Goal: Information Seeking & Learning: Check status

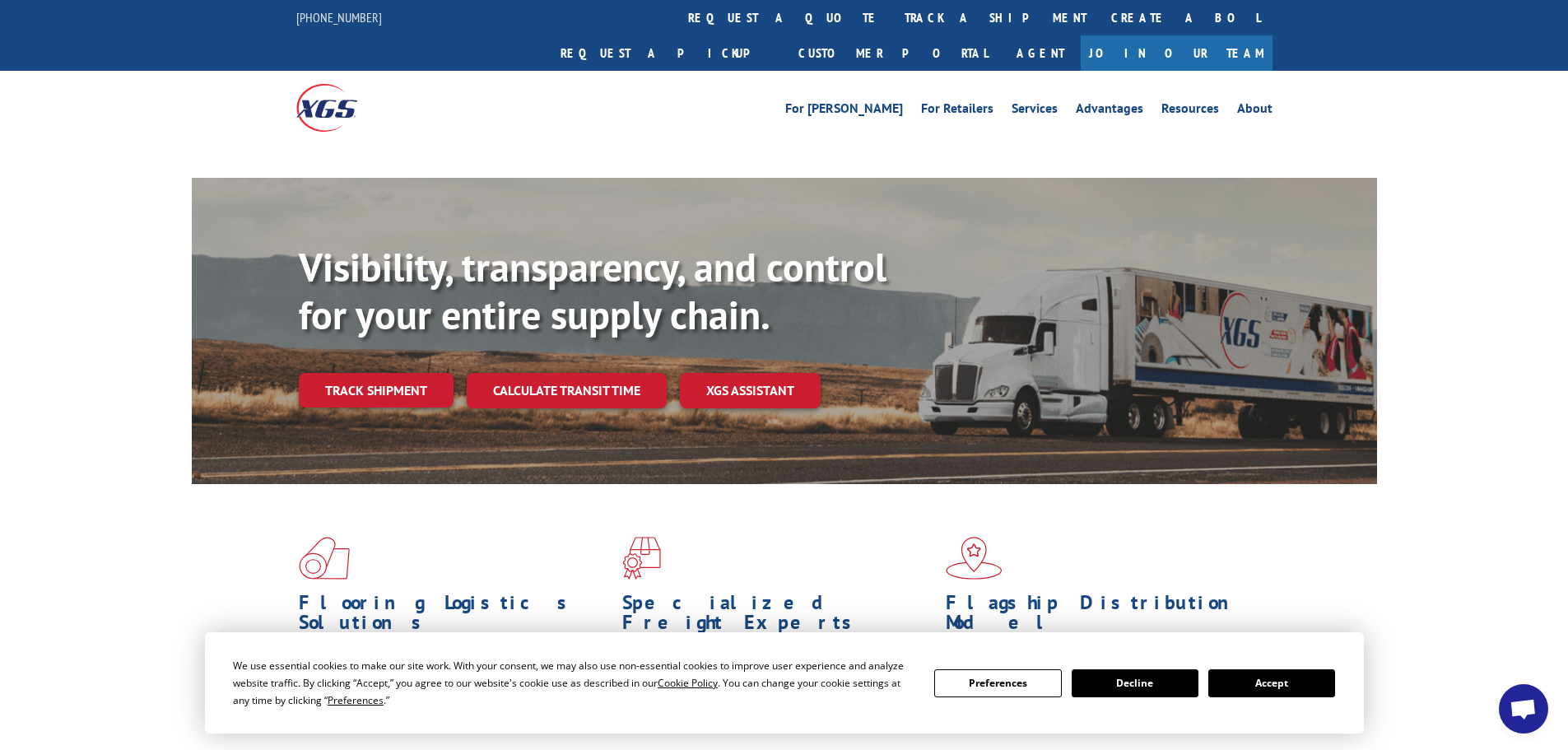
click at [1292, 678] on button "Accept" at bounding box center [1272, 683] width 127 height 28
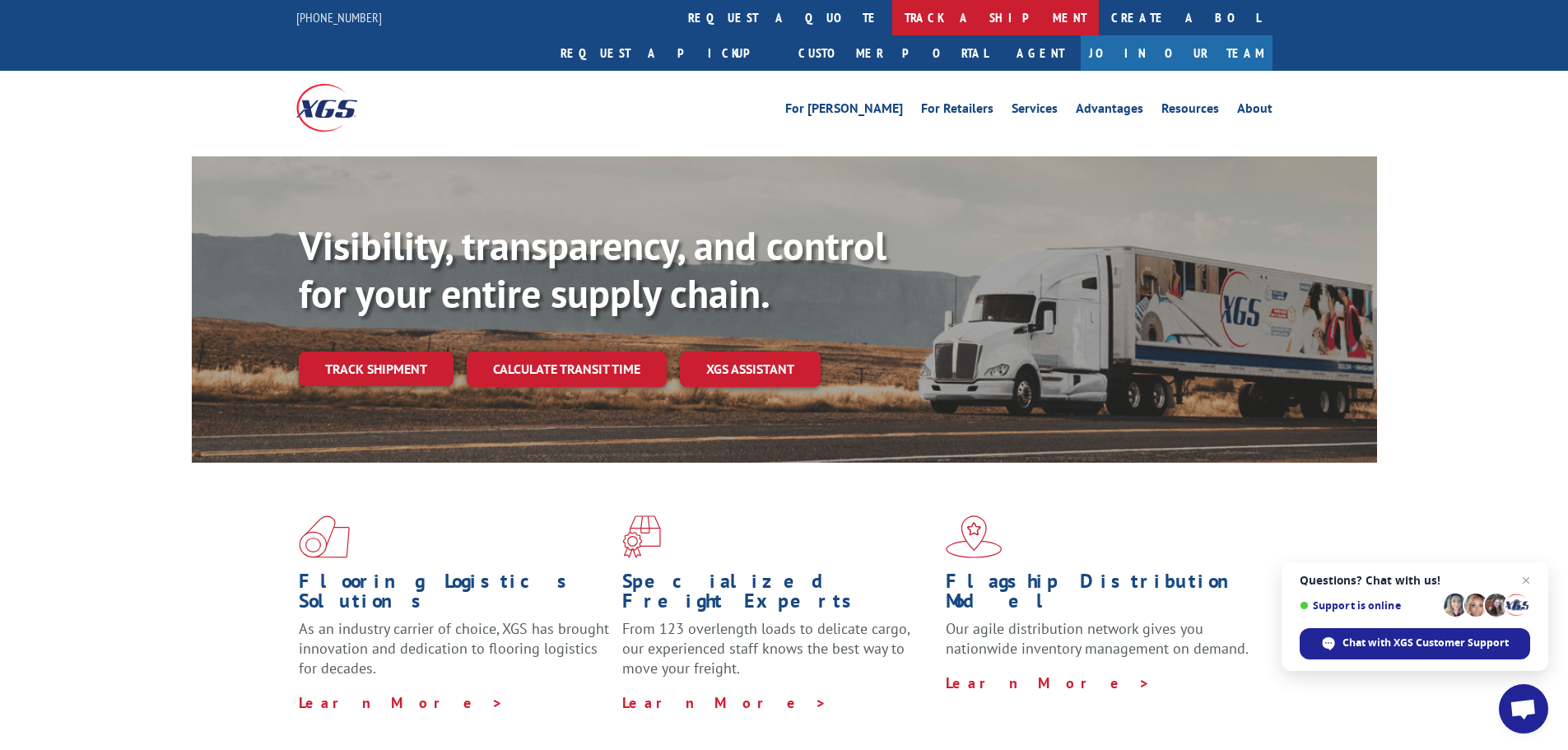
click at [892, 19] on link "track a shipment" at bounding box center [995, 17] width 207 height 35
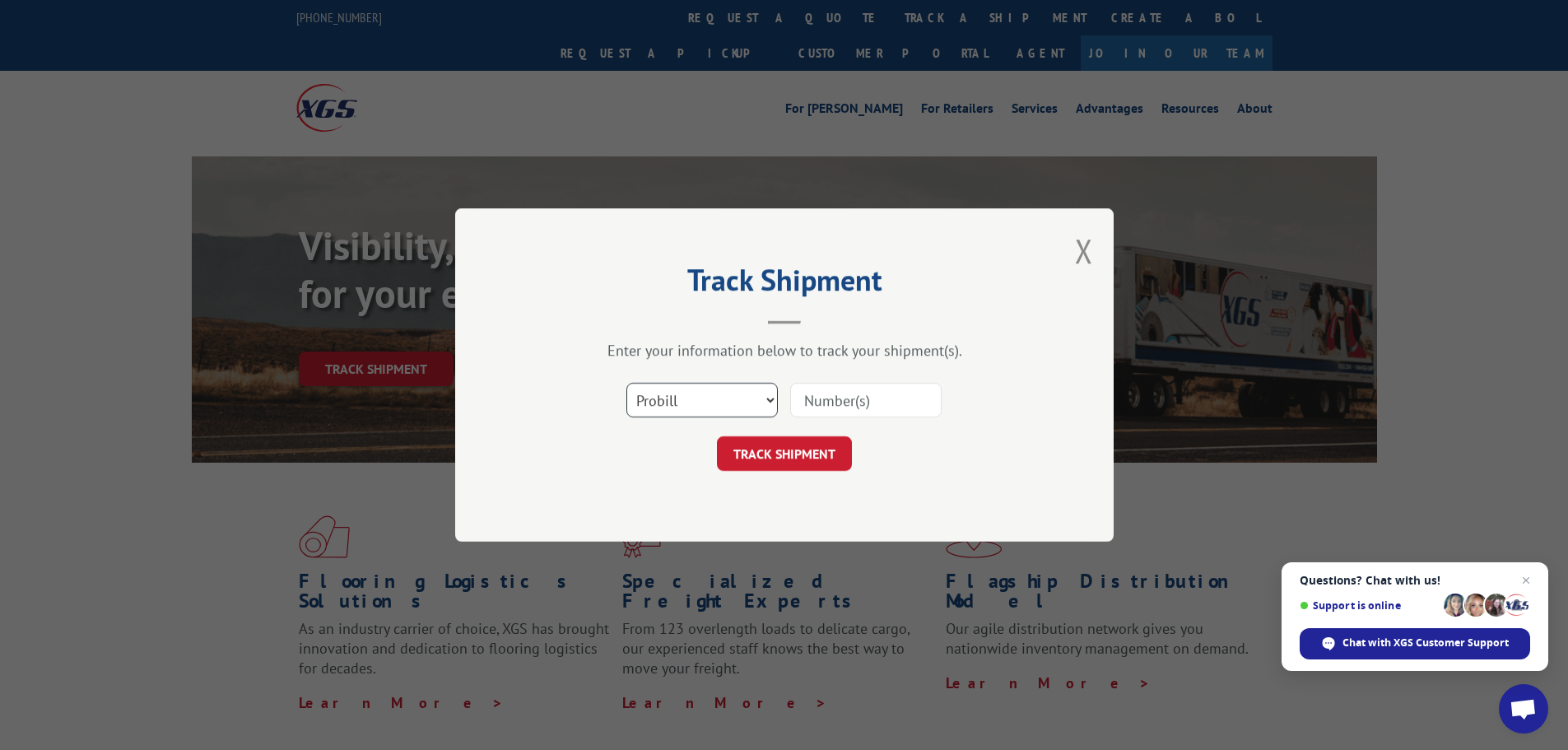
click at [686, 396] on select "Select category... Probill BOL PO" at bounding box center [702, 400] width 151 height 34
select select "bol"
click at [626, 383] on select "Select category... Probill BOL PO" at bounding box center [702, 400] width 151 height 34
click at [838, 395] on input at bounding box center [865, 400] width 151 height 34
paste input "5273049"
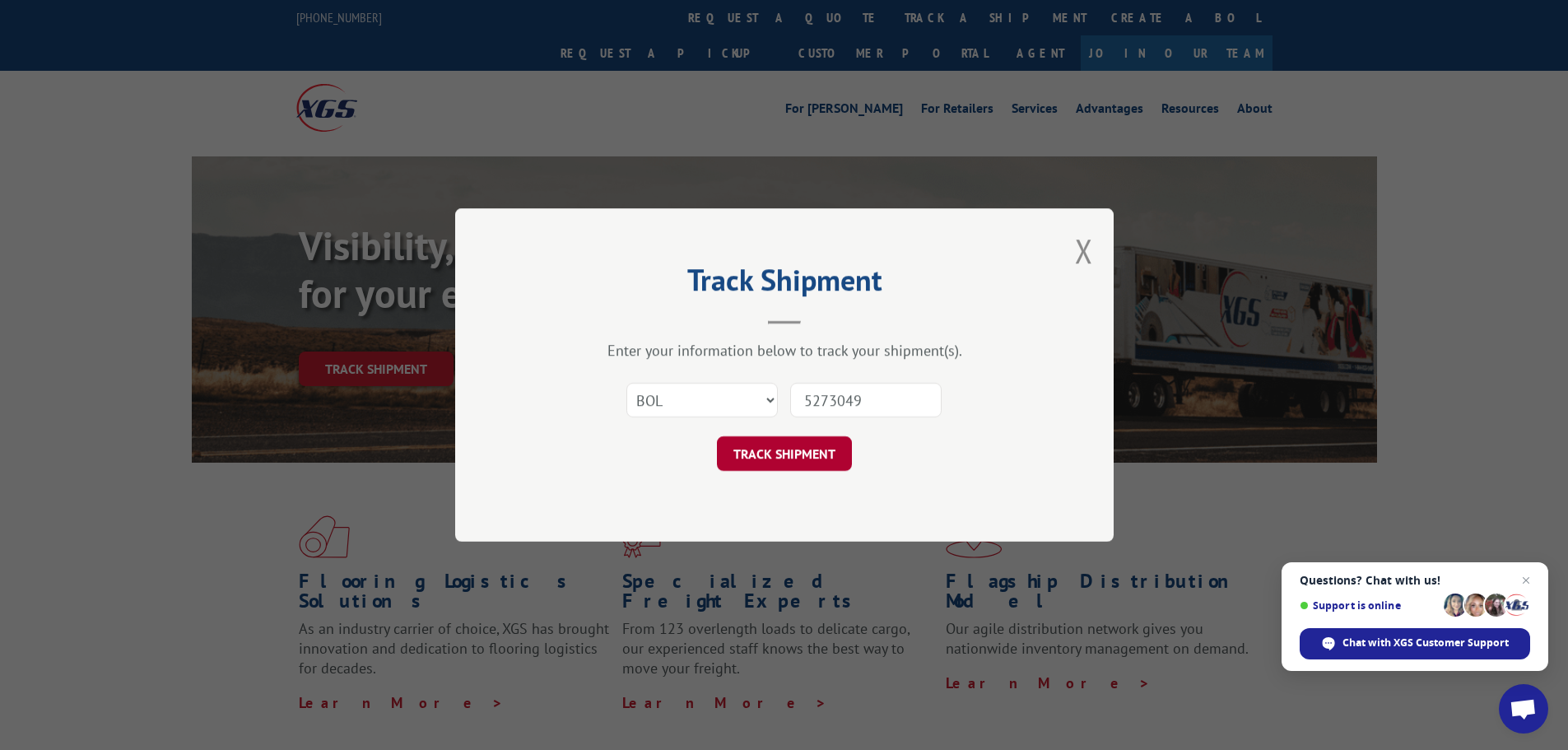
type input "5273049"
click at [778, 465] on button "TRACK SHIPMENT" at bounding box center [784, 453] width 135 height 34
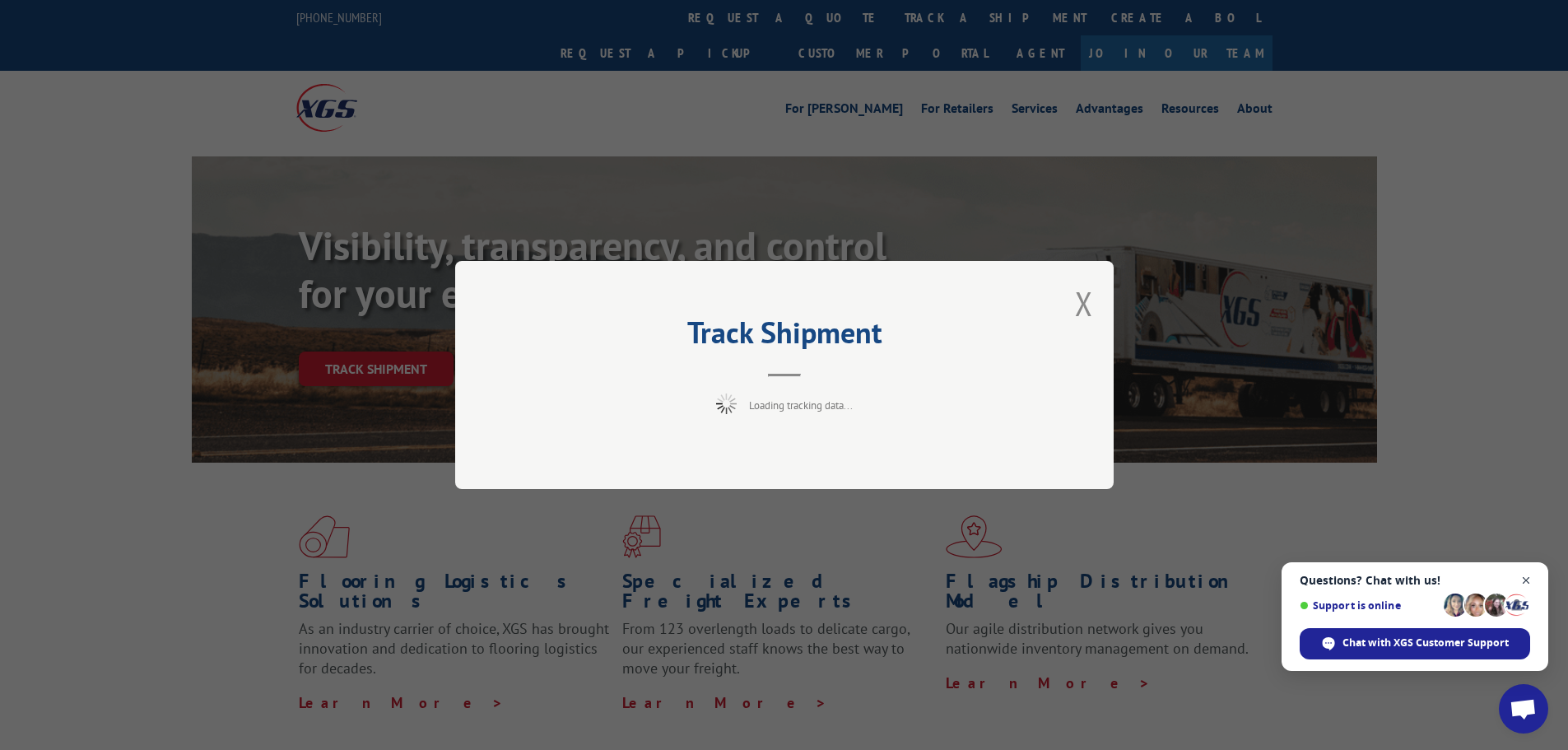
click at [1520, 581] on span "Close chat" at bounding box center [1527, 582] width 21 height 21
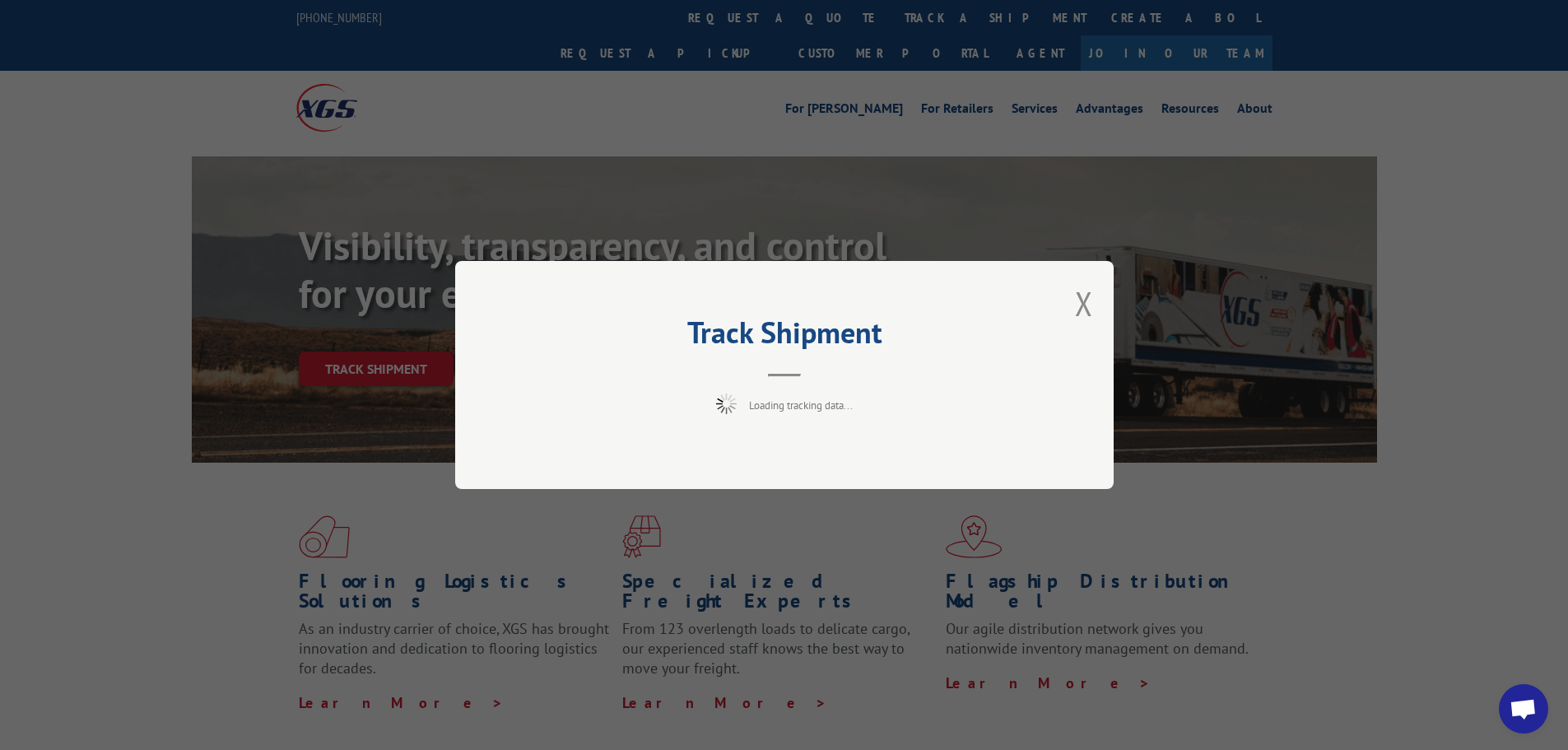
click at [715, 434] on div "Track Shipment Loading tracking data..." at bounding box center [784, 375] width 659 height 228
click at [1089, 296] on button "Close modal" at bounding box center [1083, 303] width 18 height 44
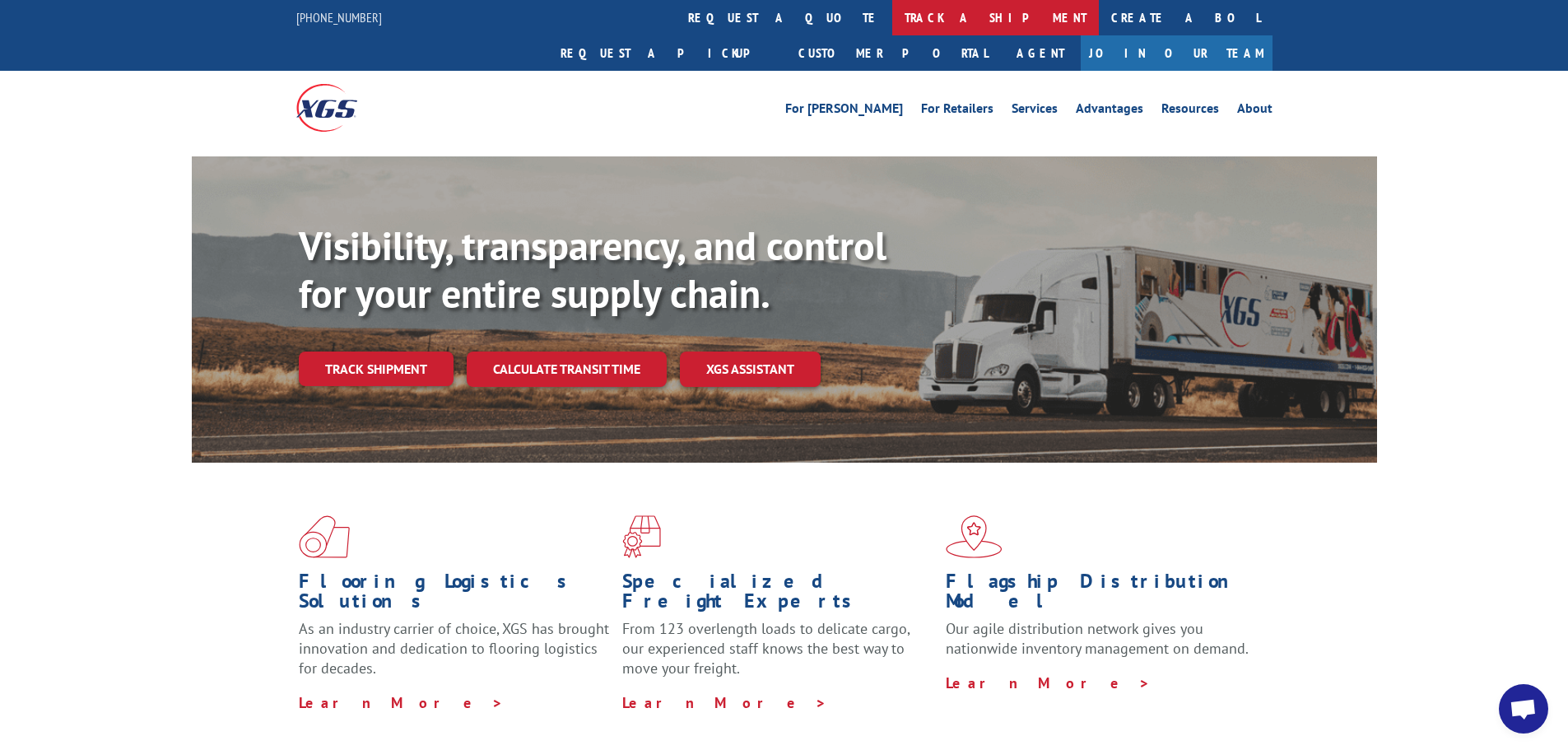
click at [892, 23] on link "track a shipment" at bounding box center [995, 17] width 207 height 35
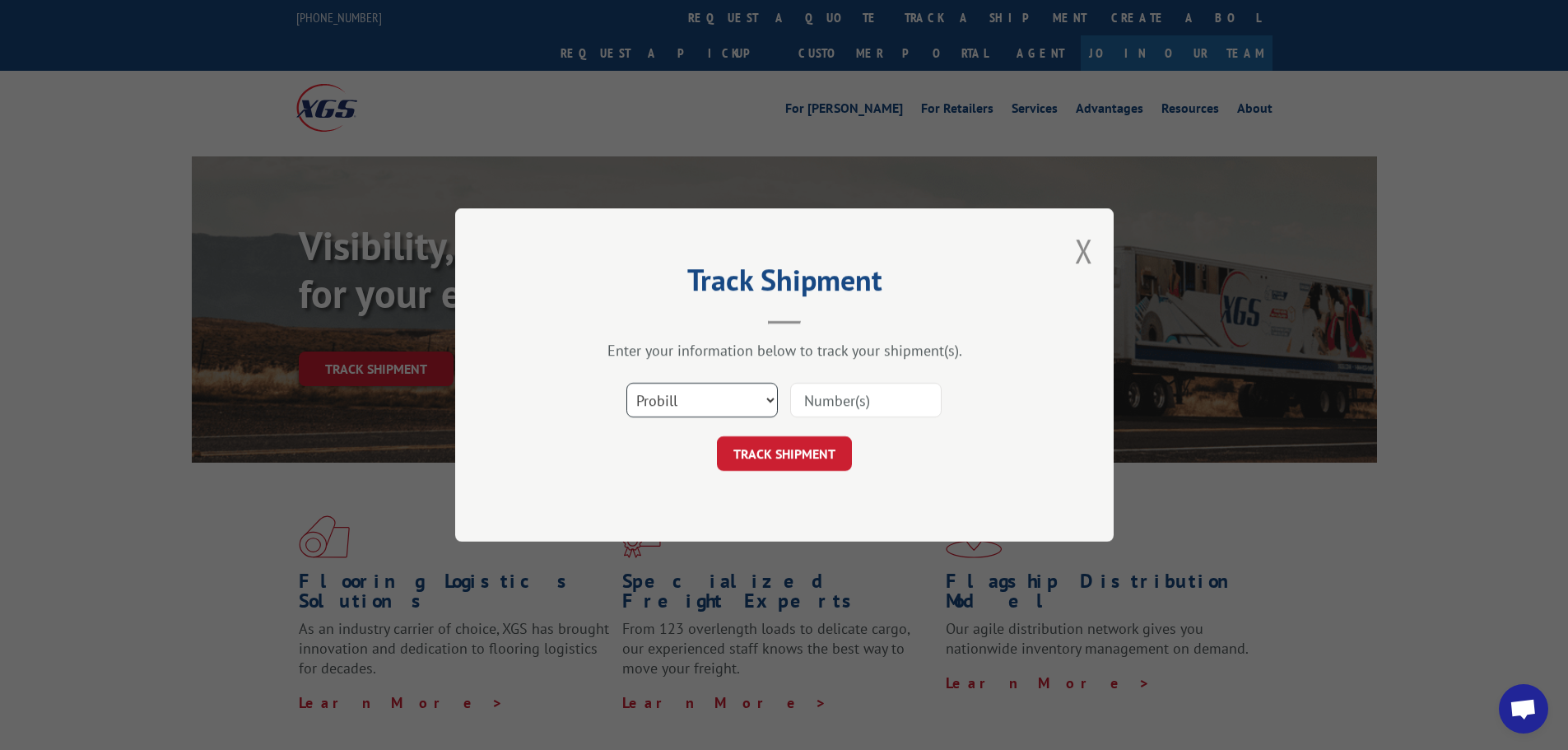
click at [736, 388] on select "Select category... Probill BOL PO" at bounding box center [702, 400] width 151 height 34
select select "bol"
click at [626, 383] on select "Select category... Probill BOL PO" at bounding box center [702, 400] width 151 height 34
click at [832, 406] on input at bounding box center [865, 400] width 151 height 34
paste input "5273049"
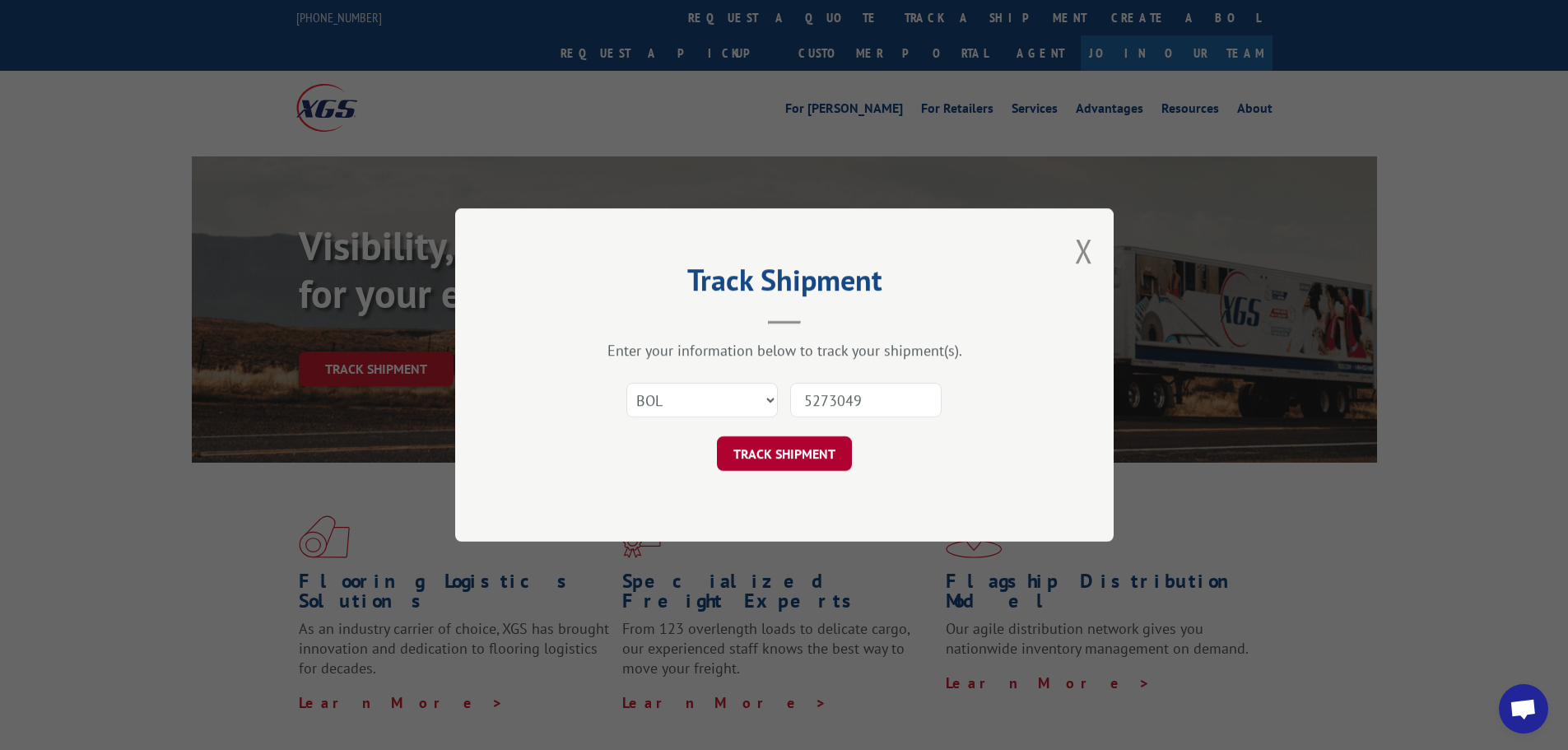
type input "5273049"
click at [802, 464] on button "TRACK SHIPMENT" at bounding box center [784, 453] width 135 height 34
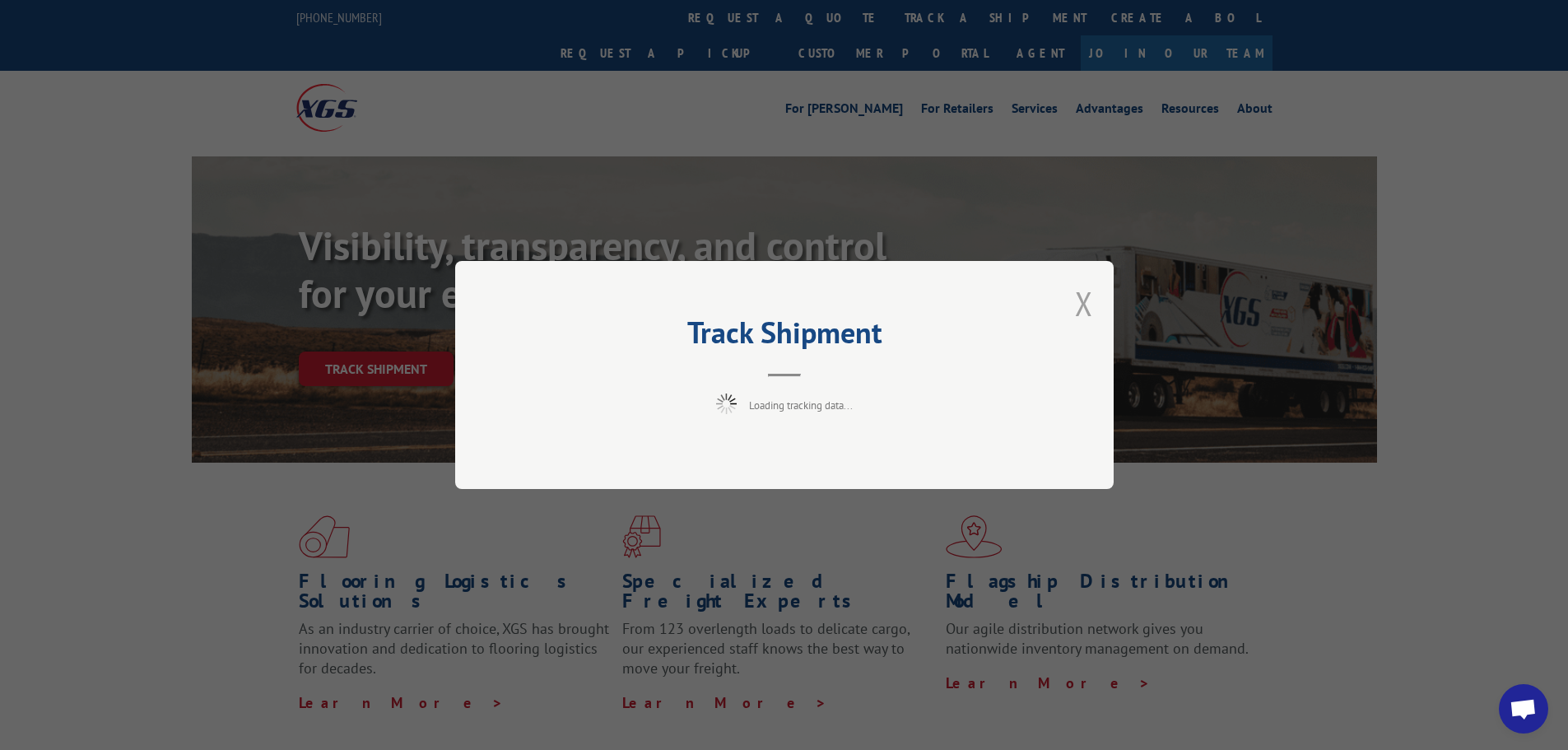
click at [1082, 300] on button "Close modal" at bounding box center [1083, 303] width 18 height 44
